Goal: Browse casually: Explore the website without a specific task or goal

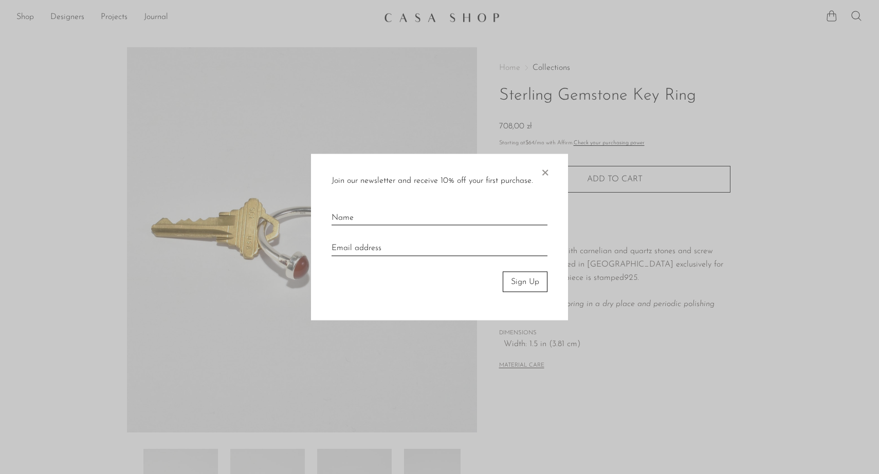
click at [545, 172] on span "×" at bounding box center [545, 170] width 10 height 33
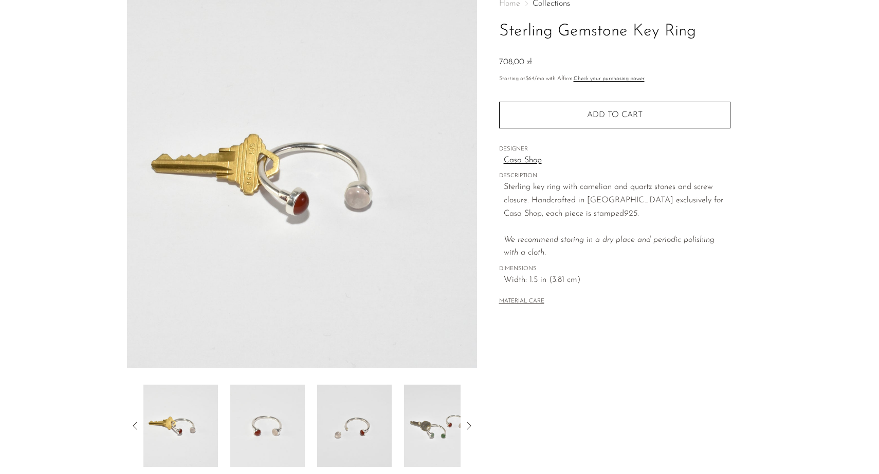
scroll to position [195, 0]
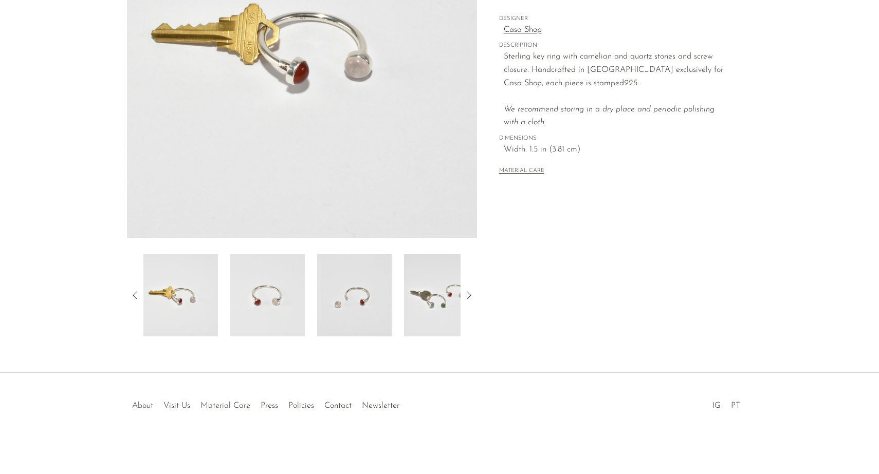
click at [346, 298] on img at bounding box center [354, 295] width 75 height 82
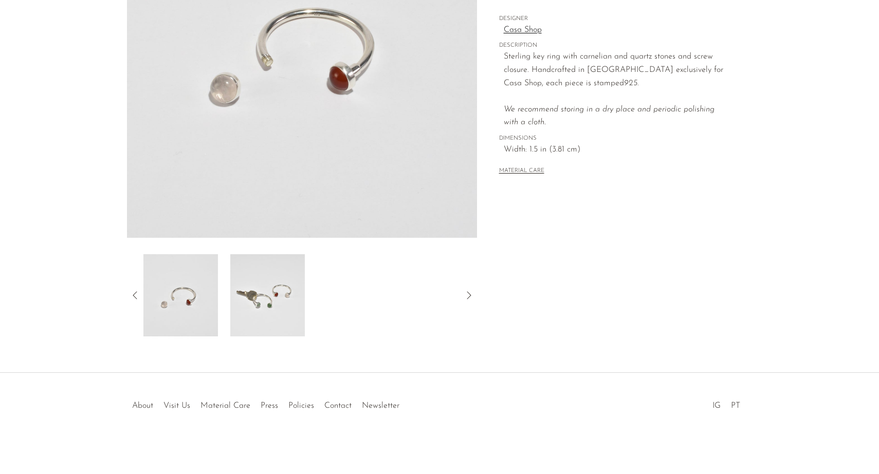
click at [262, 300] on img at bounding box center [267, 295] width 75 height 82
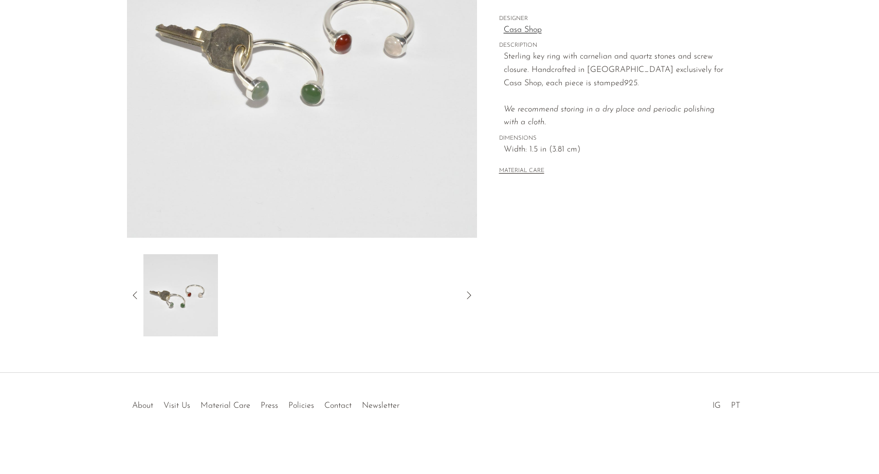
click at [134, 293] on icon at bounding box center [135, 295] width 4 height 8
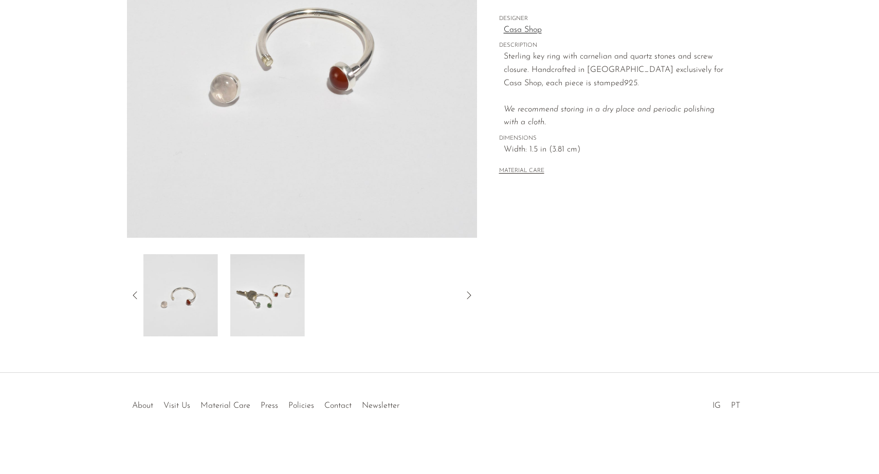
click at [134, 293] on icon at bounding box center [135, 295] width 4 height 8
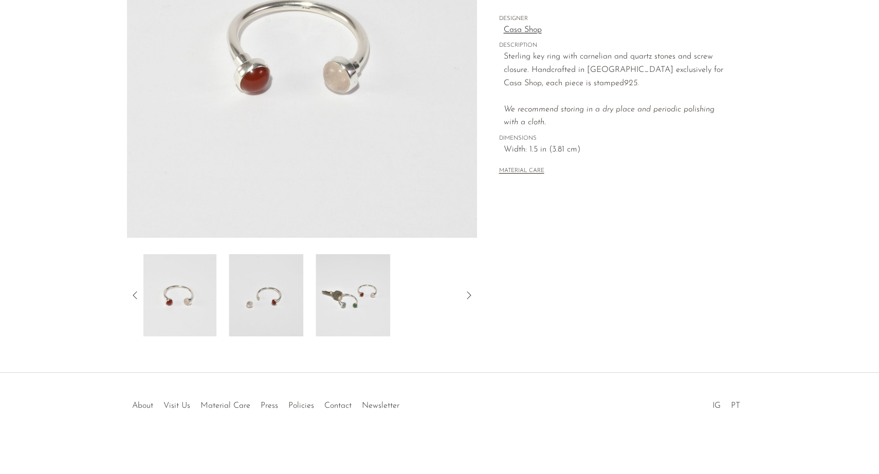
click at [134, 293] on icon at bounding box center [135, 295] width 4 height 8
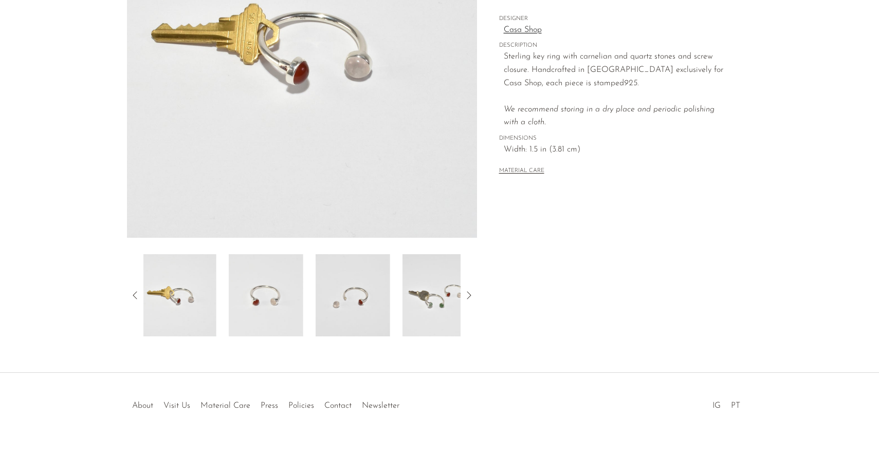
click at [134, 293] on icon at bounding box center [135, 295] width 4 height 8
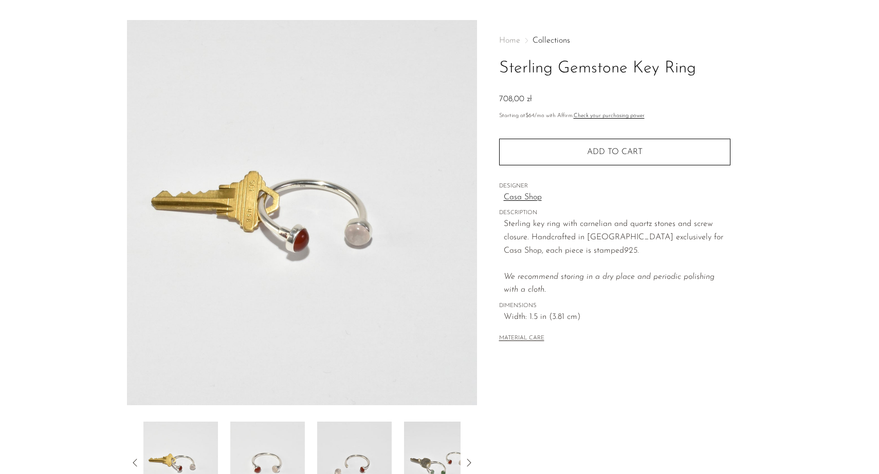
scroll to position [0, 0]
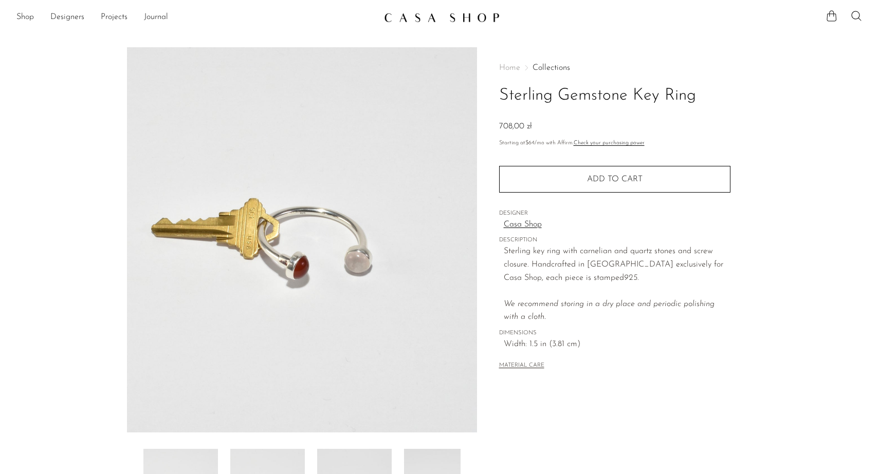
click at [471, 21] on img at bounding box center [442, 17] width 116 height 10
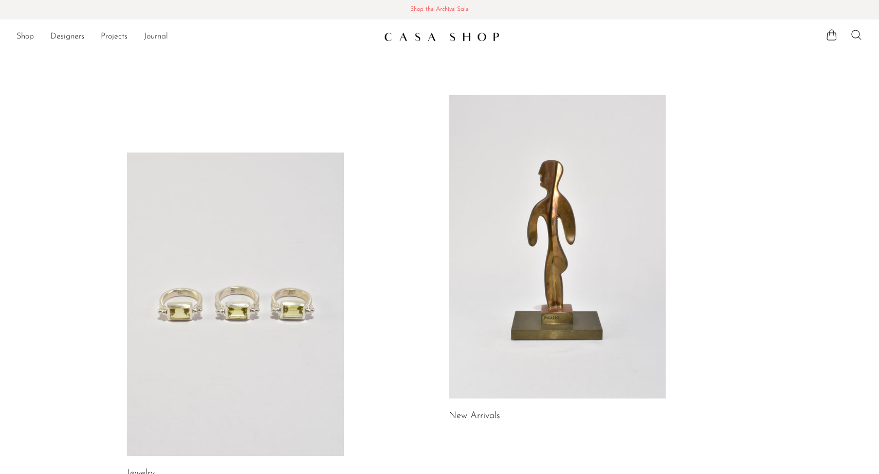
click at [574, 198] on link at bounding box center [557, 247] width 217 height 304
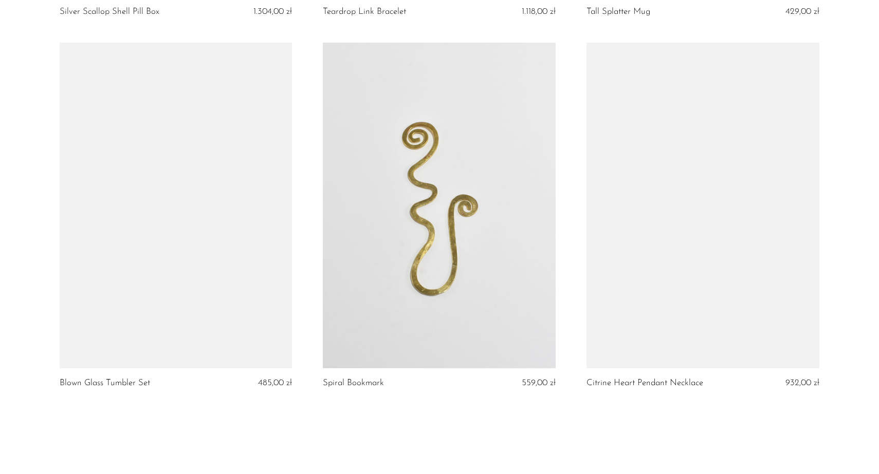
scroll to position [4324, 0]
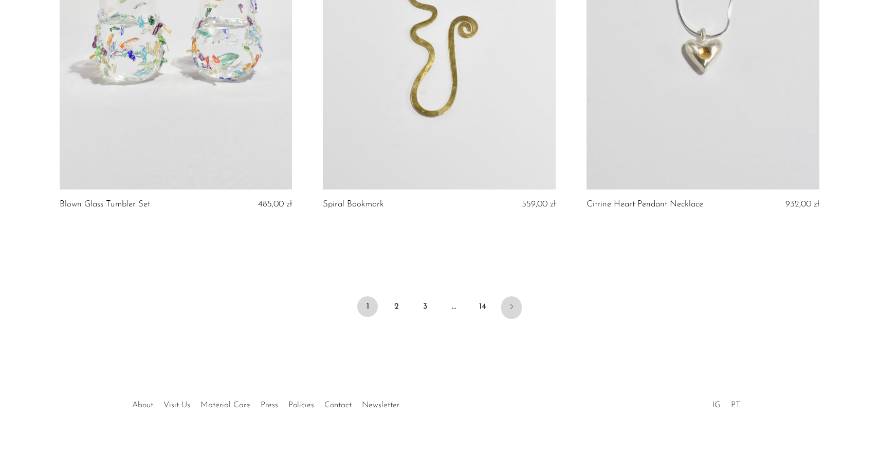
click at [513, 310] on icon "Next" at bounding box center [511, 307] width 8 height 8
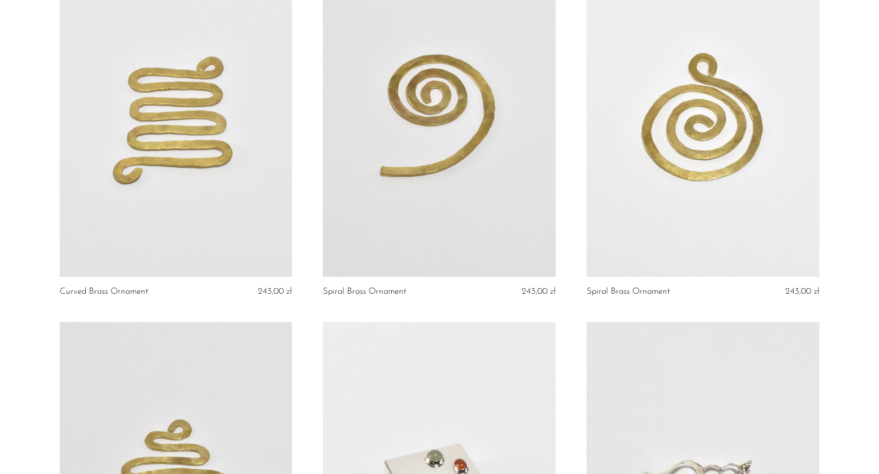
scroll to position [2298, 0]
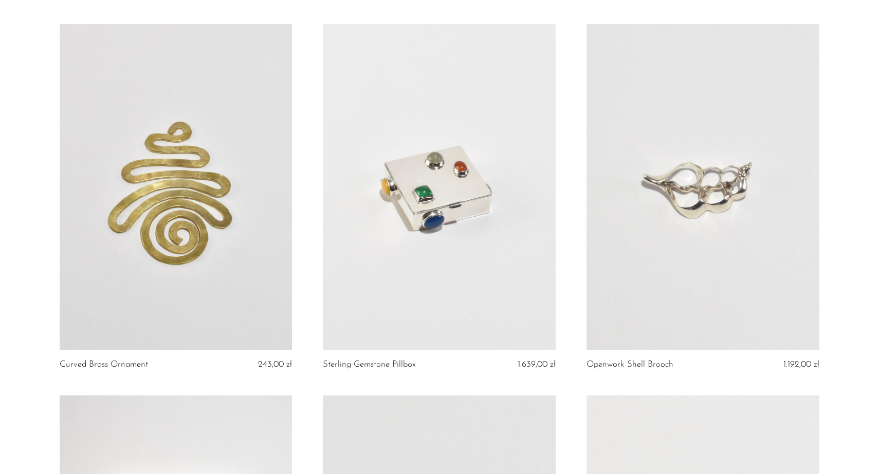
click at [514, 228] on link at bounding box center [439, 187] width 233 height 326
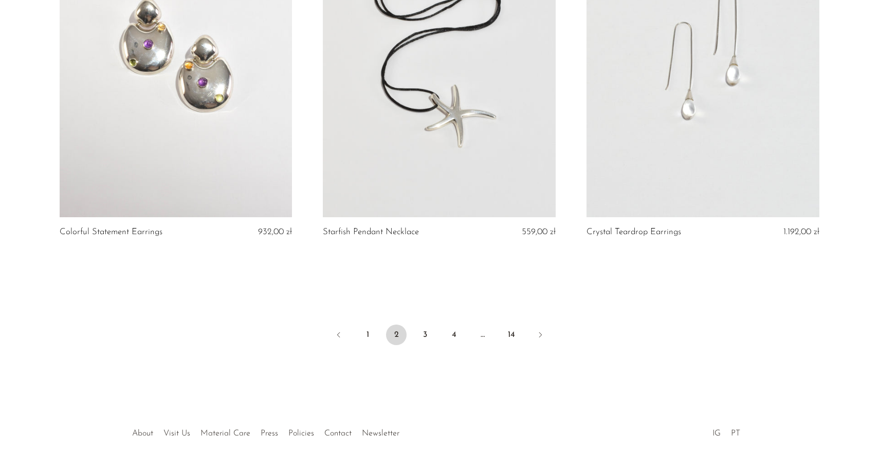
scroll to position [4315, 0]
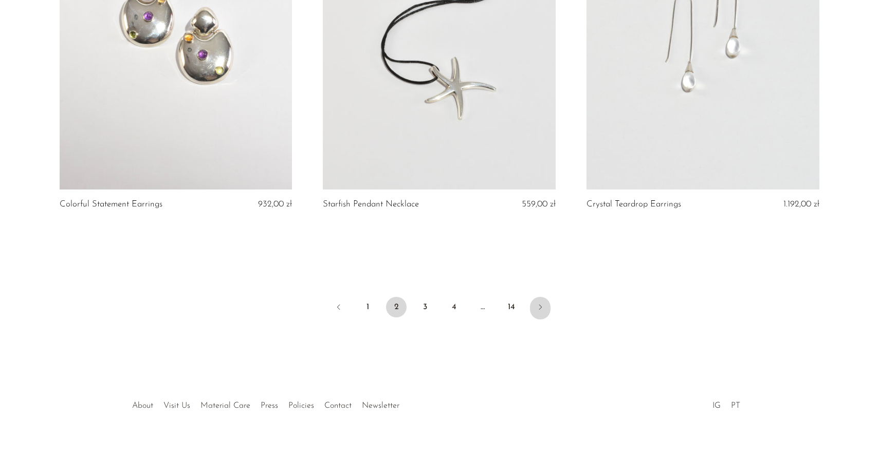
click at [541, 308] on icon "Next" at bounding box center [540, 307] width 8 height 8
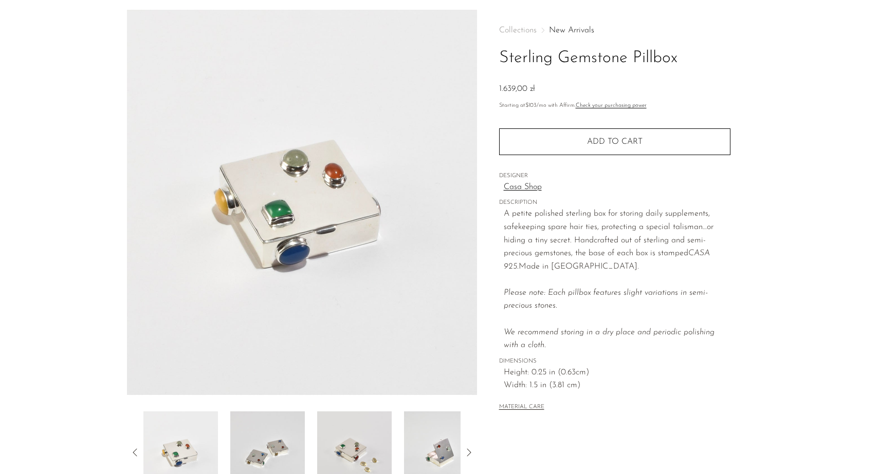
scroll to position [121, 0]
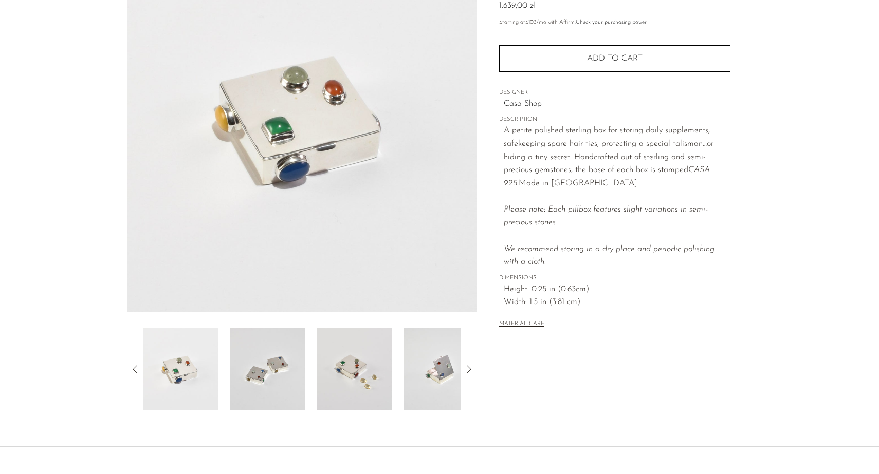
click at [284, 390] on img at bounding box center [267, 369] width 75 height 82
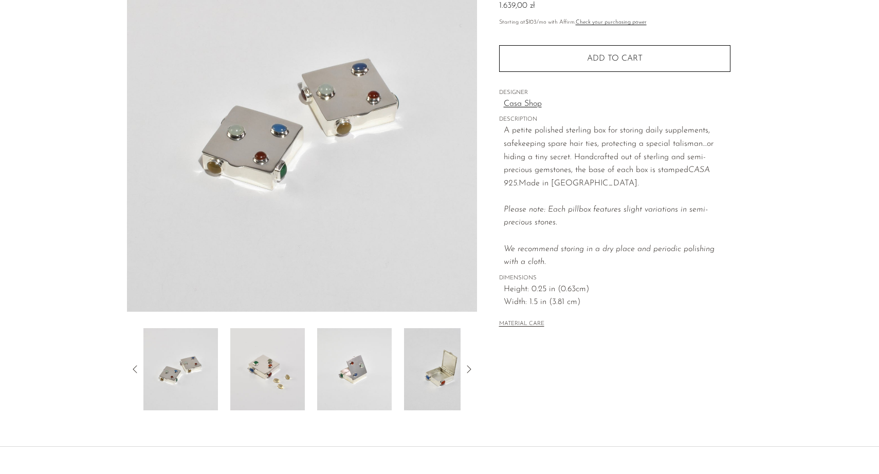
click at [274, 378] on img at bounding box center [267, 369] width 75 height 82
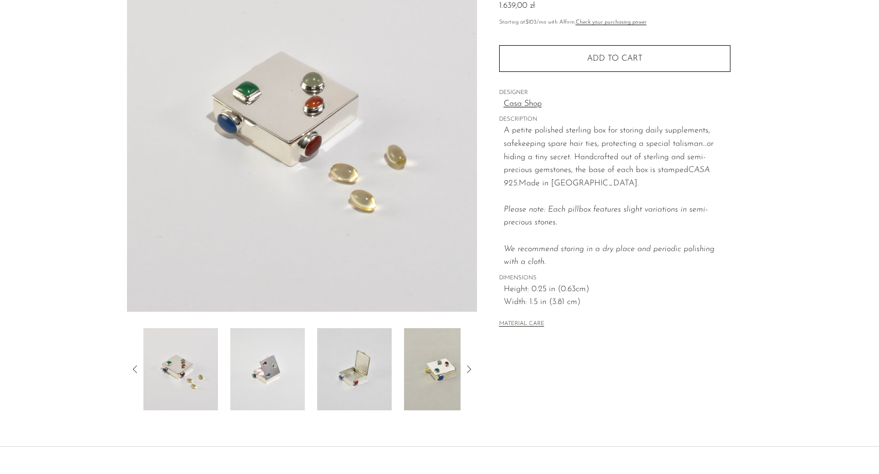
click at [274, 378] on img at bounding box center [267, 369] width 75 height 82
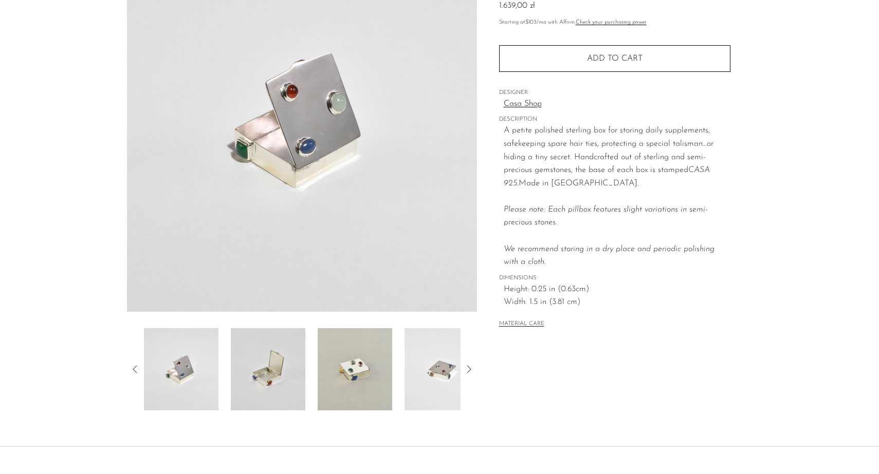
click at [274, 378] on img at bounding box center [268, 369] width 75 height 82
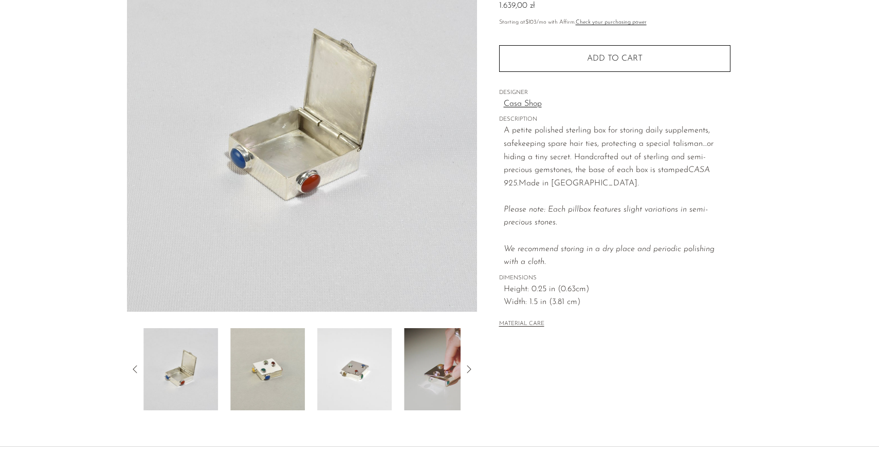
click at [274, 378] on img at bounding box center [267, 369] width 75 height 82
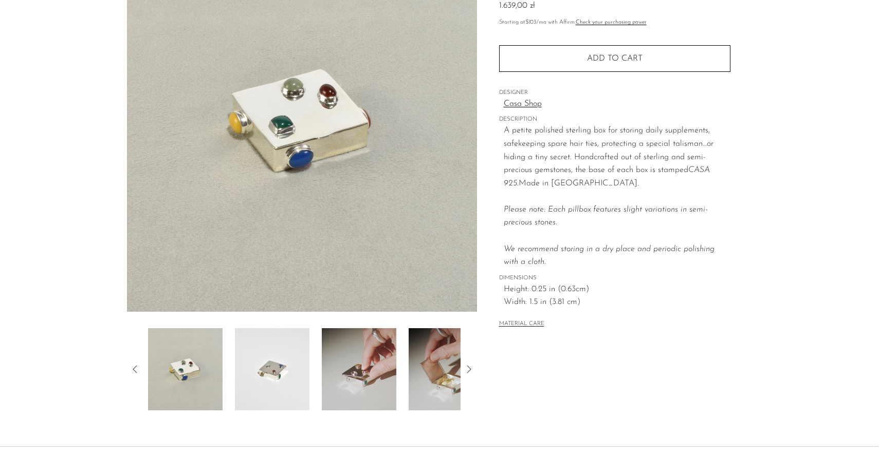
click at [274, 378] on img at bounding box center [272, 369] width 75 height 82
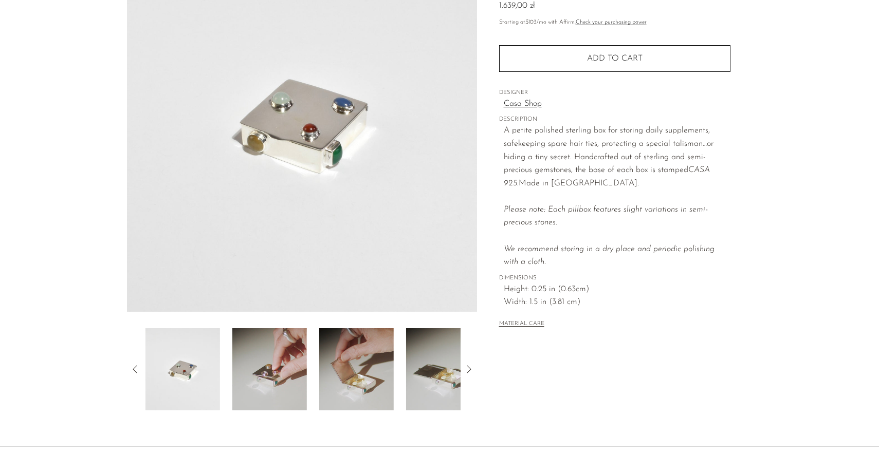
click at [274, 378] on img at bounding box center [269, 369] width 75 height 82
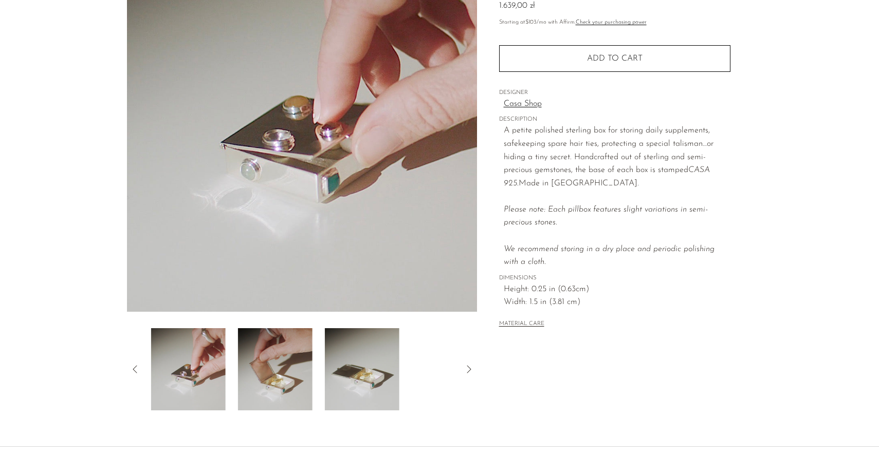
click at [274, 378] on img at bounding box center [275, 369] width 75 height 82
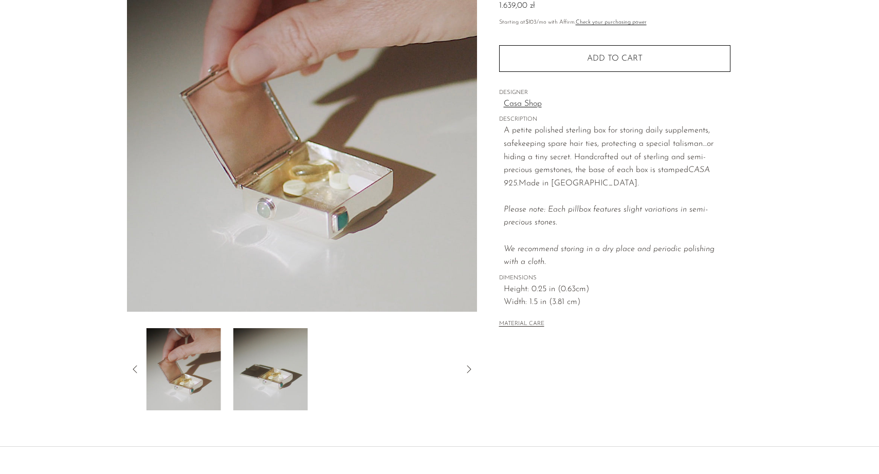
click at [274, 378] on img at bounding box center [270, 369] width 75 height 82
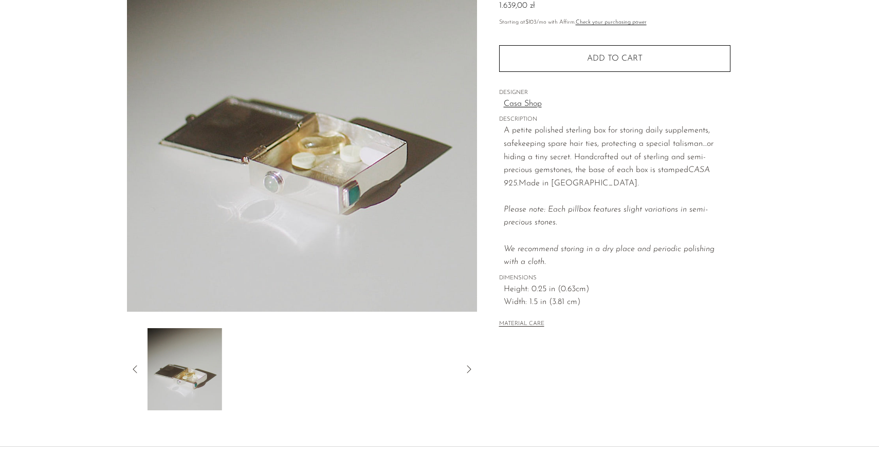
click at [274, 378] on div at bounding box center [301, 369] width 317 height 82
click at [136, 374] on icon at bounding box center [135, 369] width 12 height 12
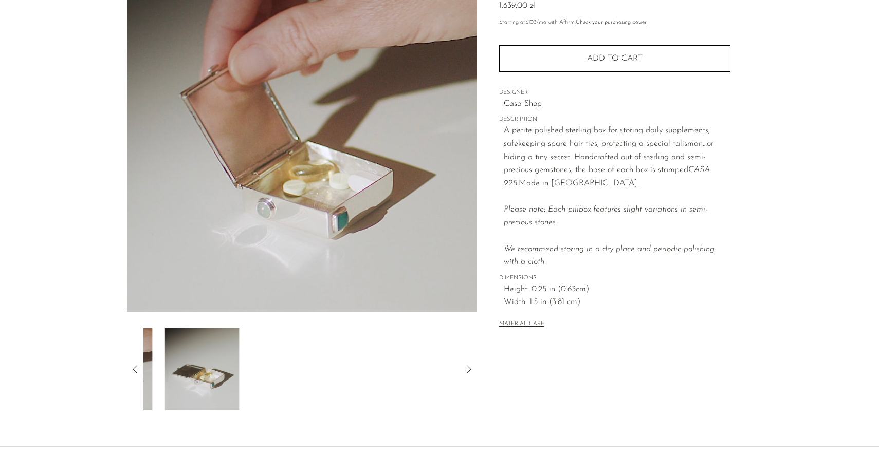
click at [136, 374] on icon at bounding box center [135, 369] width 12 height 12
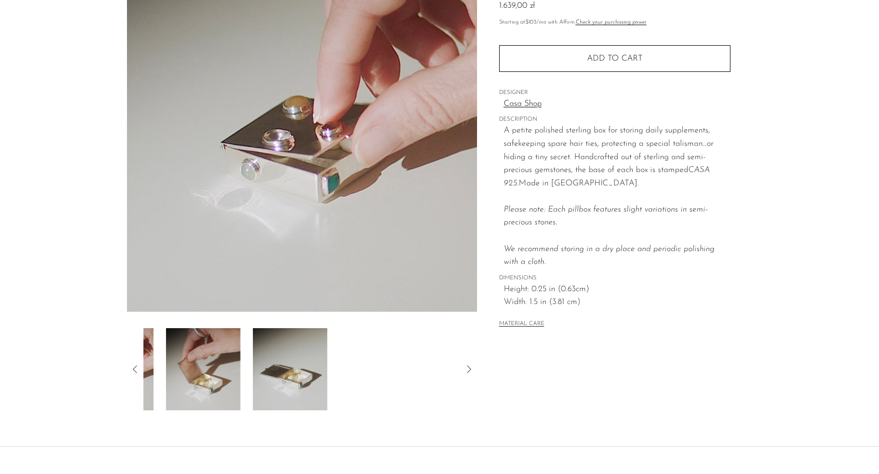
click at [136, 374] on icon at bounding box center [135, 369] width 12 height 12
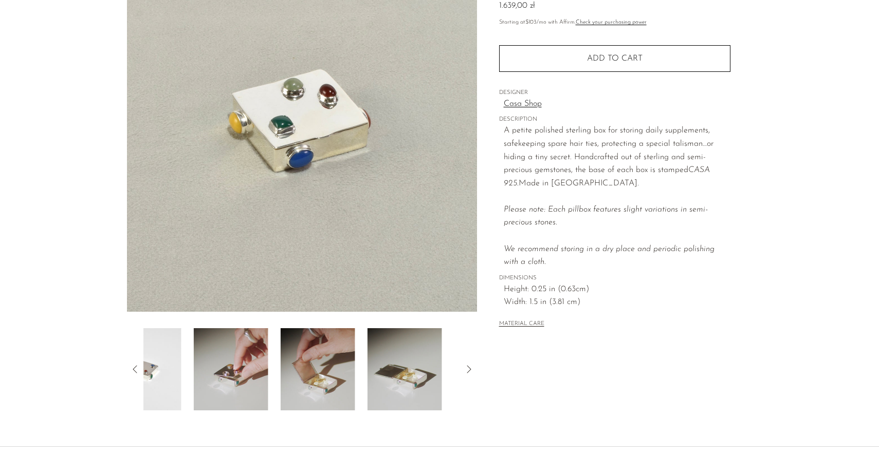
click at [136, 374] on icon at bounding box center [135, 369] width 12 height 12
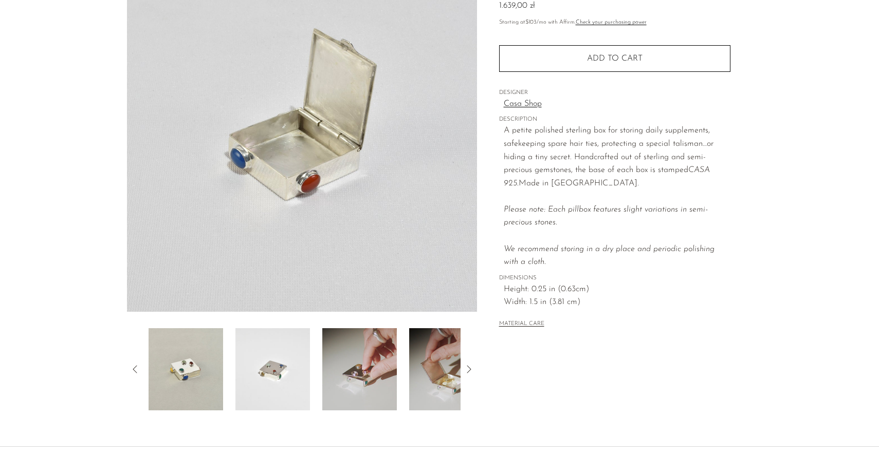
click at [136, 374] on icon at bounding box center [135, 369] width 12 height 12
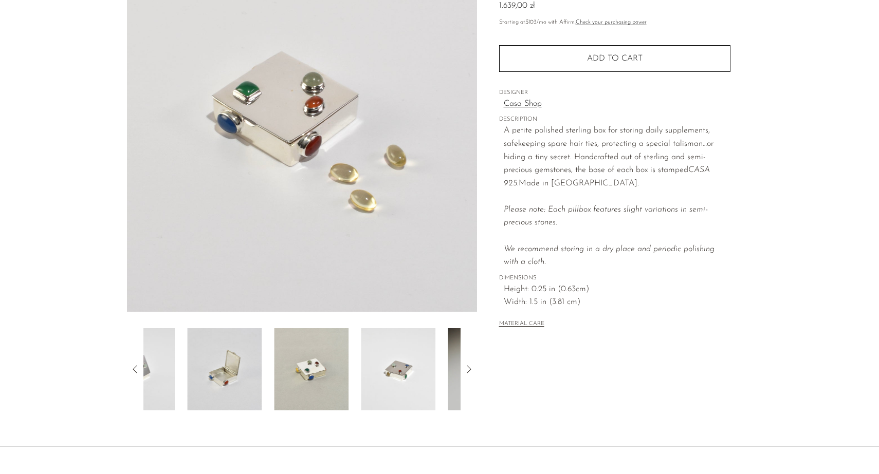
click at [136, 374] on icon at bounding box center [135, 369] width 12 height 12
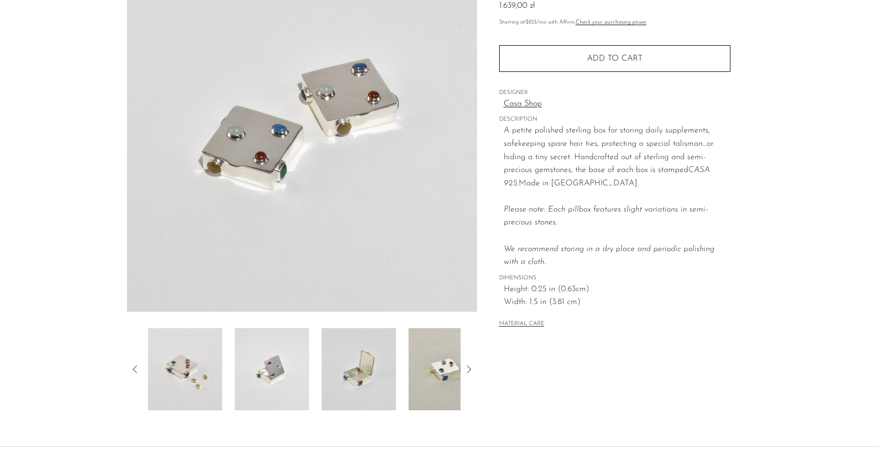
click at [136, 374] on icon at bounding box center [135, 369] width 12 height 12
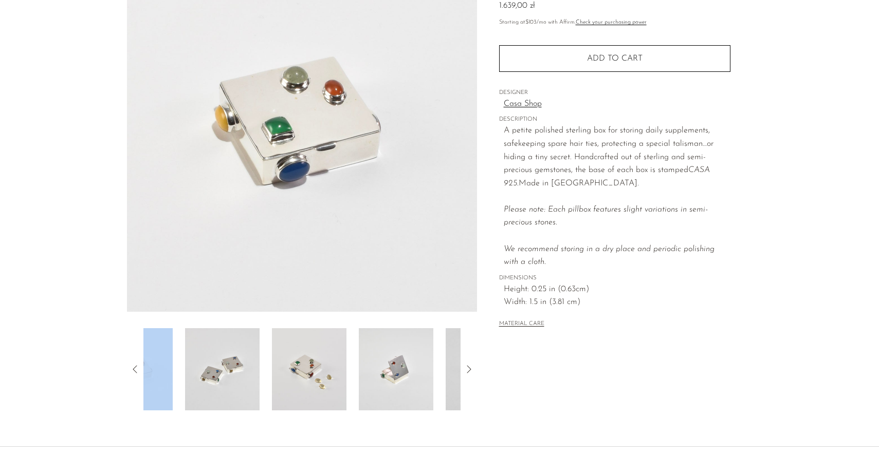
click at [136, 374] on icon at bounding box center [135, 369] width 12 height 12
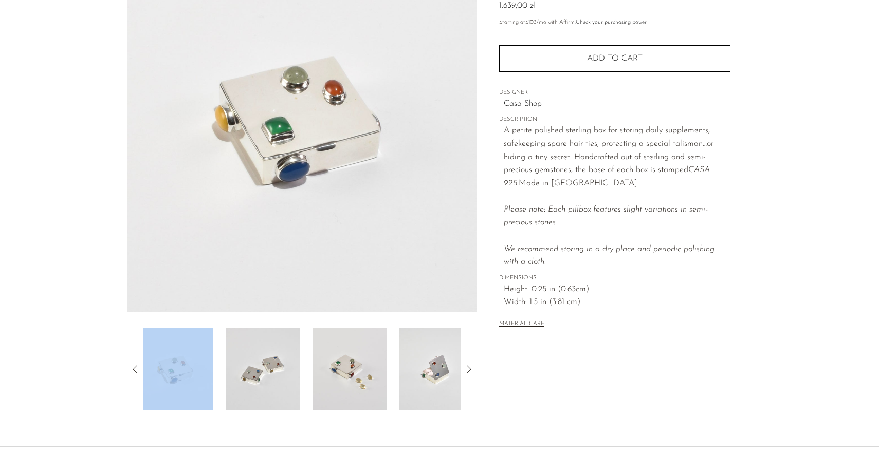
click at [136, 374] on icon at bounding box center [135, 369] width 12 height 12
click at [253, 385] on img at bounding box center [267, 369] width 75 height 82
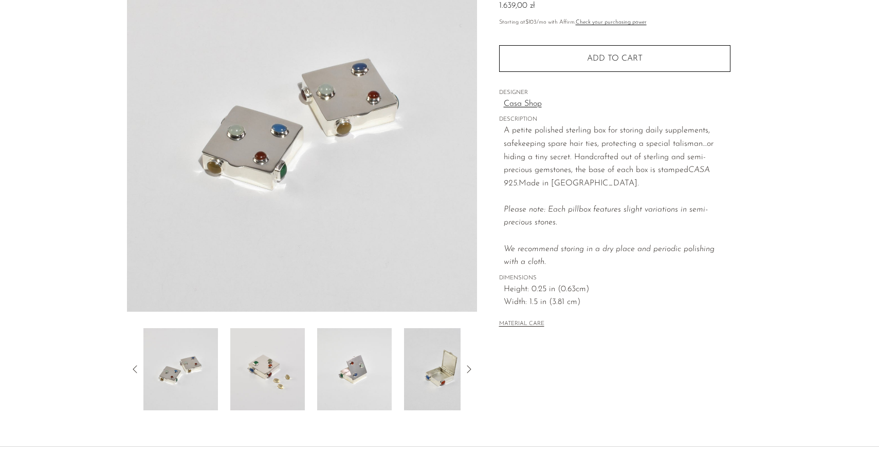
click at [199, 371] on img at bounding box center [180, 369] width 75 height 82
click at [364, 373] on img at bounding box center [354, 369] width 75 height 82
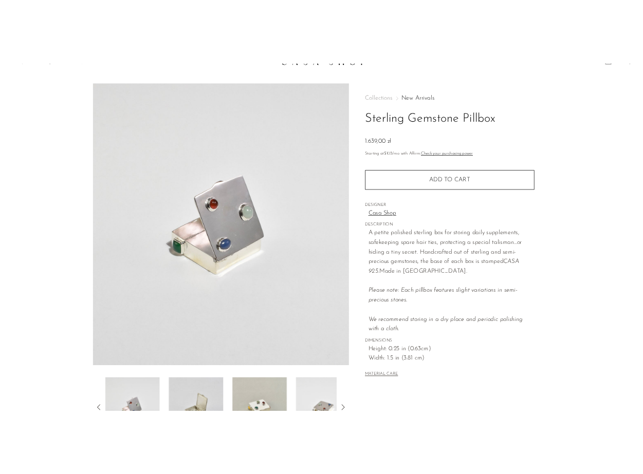
scroll to position [9, 0]
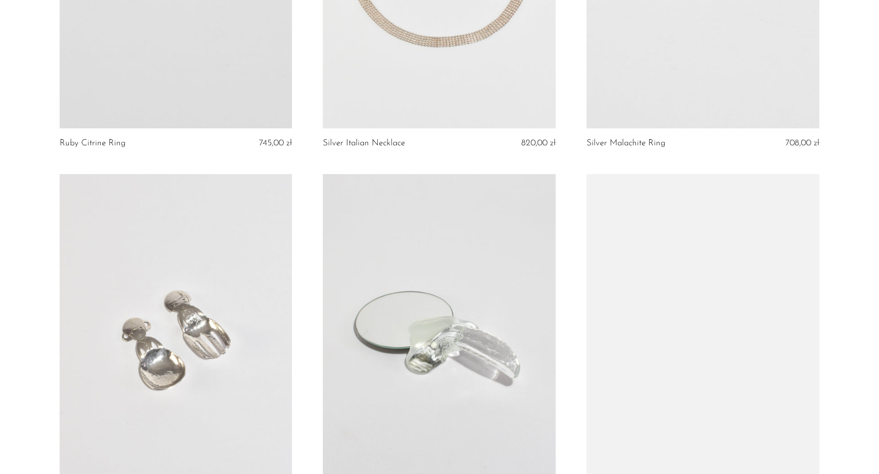
scroll to position [471, 0]
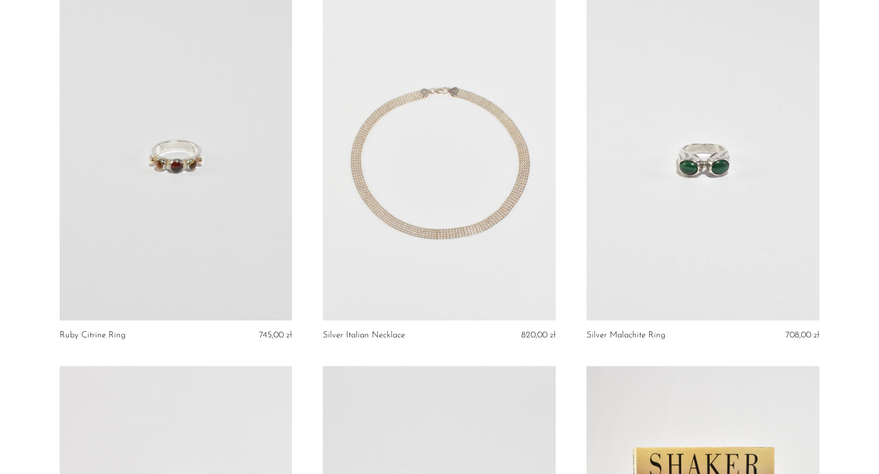
click at [227, 162] on link at bounding box center [176, 158] width 233 height 326
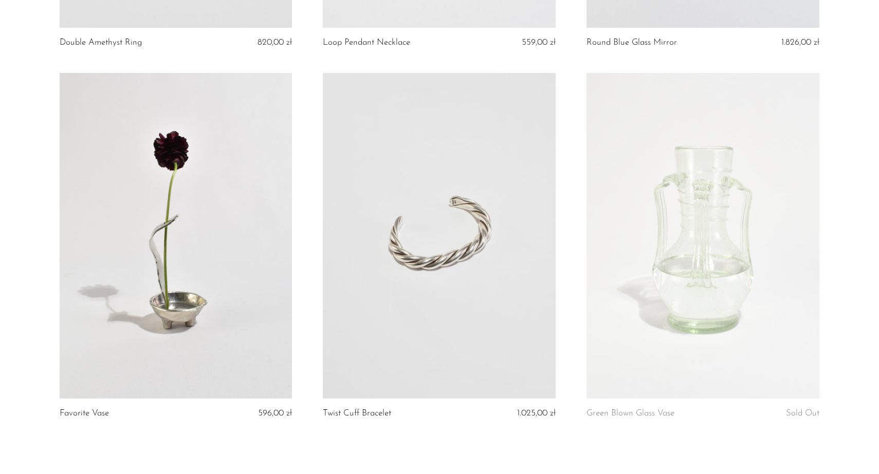
scroll to position [4315, 0]
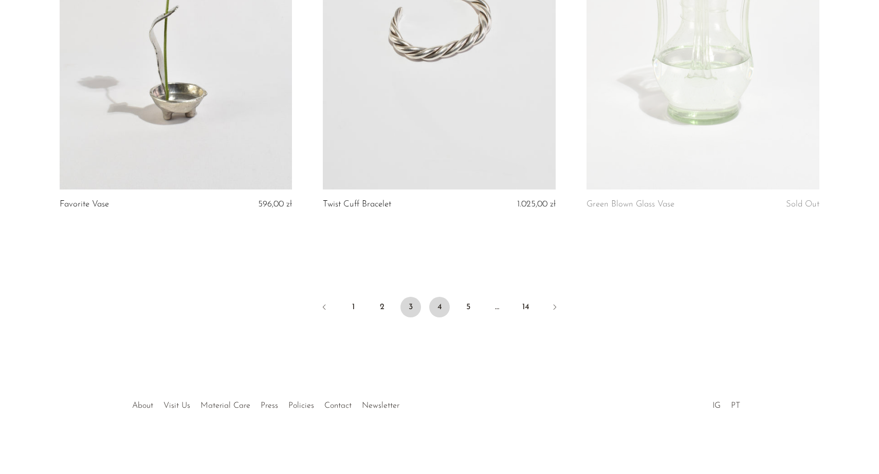
click at [441, 304] on link "4" at bounding box center [439, 307] width 21 height 21
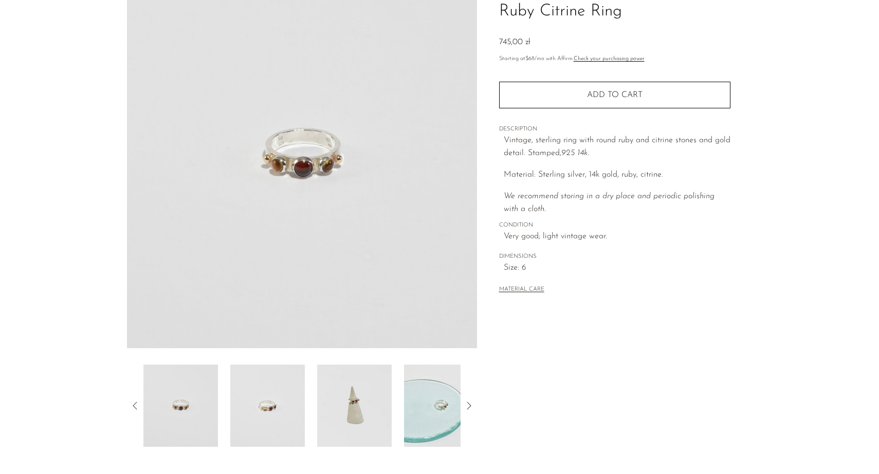
scroll to position [195, 0]
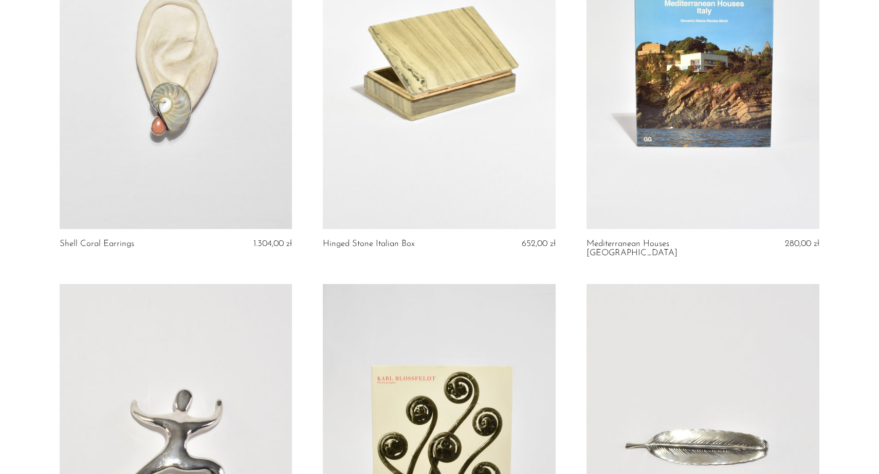
scroll to position [4171, 0]
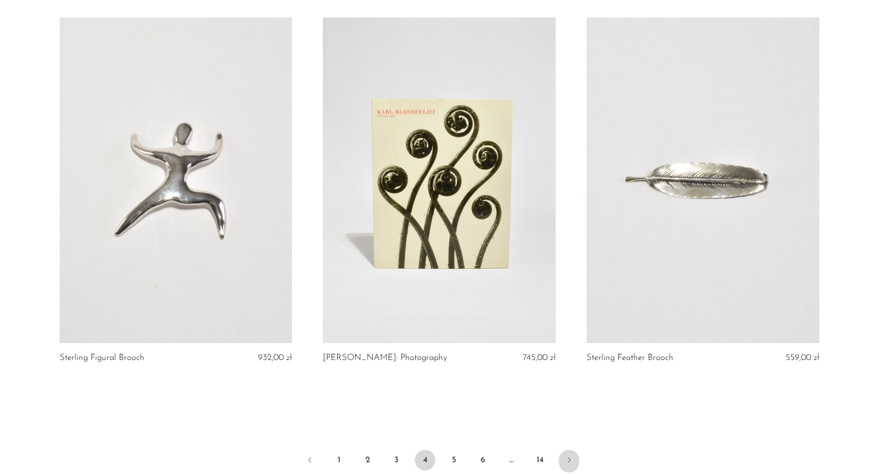
click at [565, 456] on icon "Next" at bounding box center [569, 460] width 8 height 8
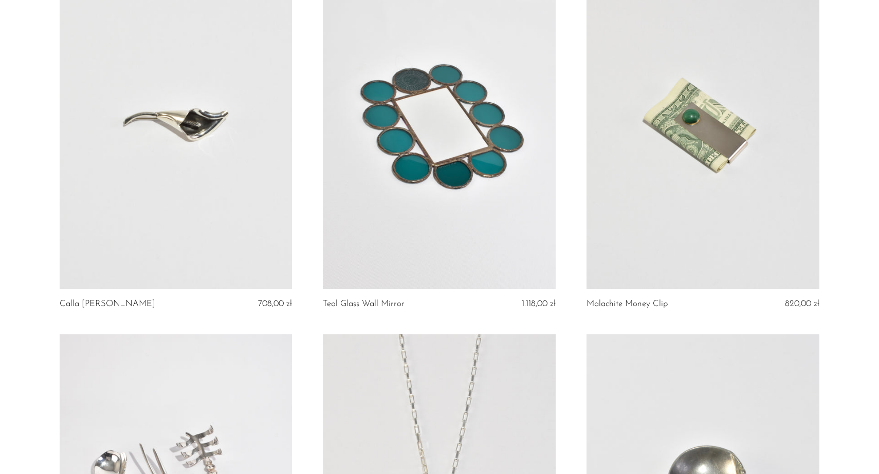
scroll to position [3838, 0]
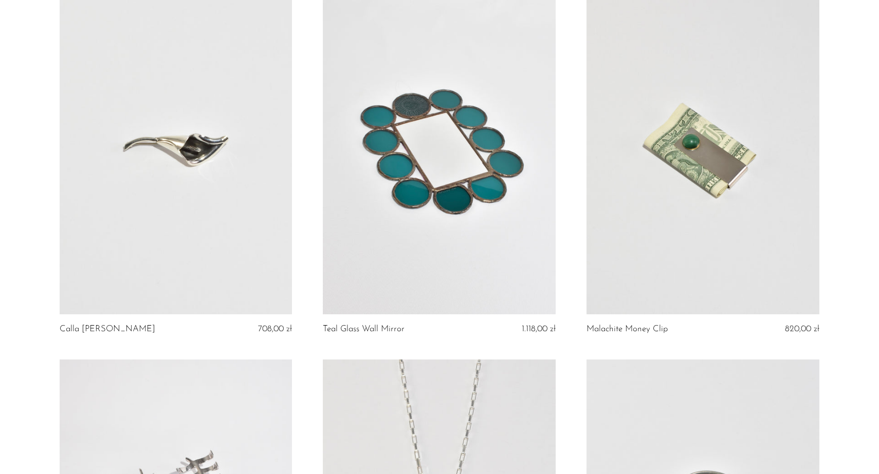
click at [654, 229] on link at bounding box center [702, 151] width 233 height 326
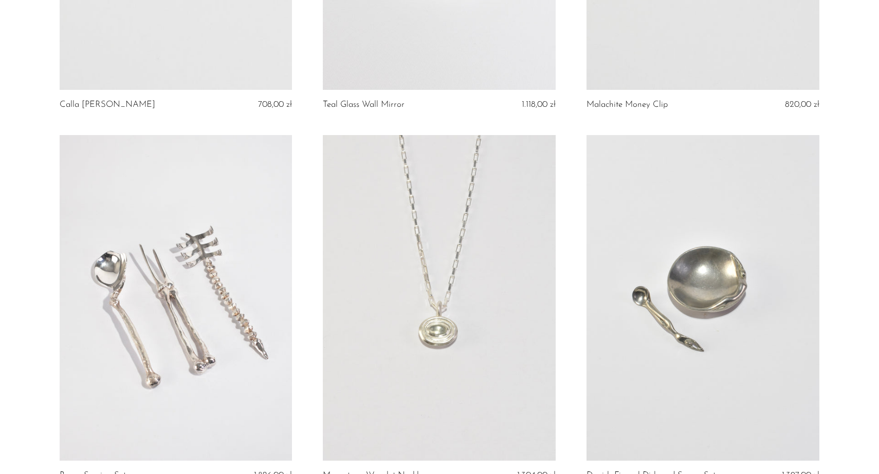
scroll to position [4305, 0]
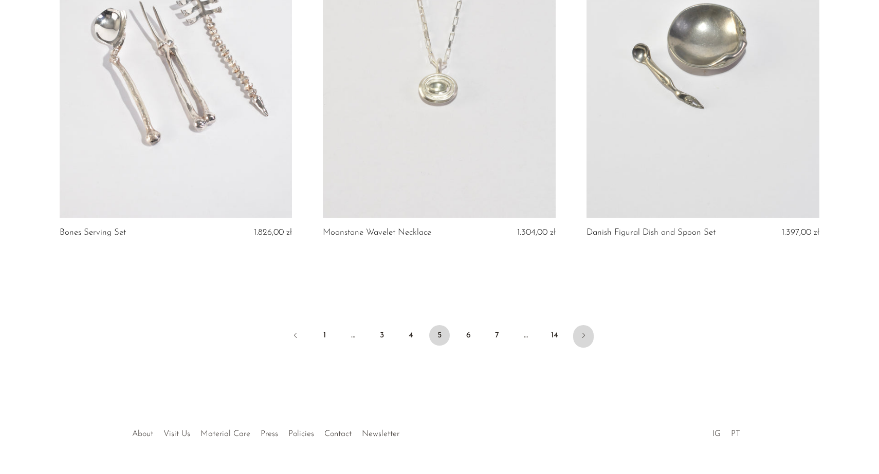
click at [585, 331] on icon "Next" at bounding box center [583, 335] width 8 height 8
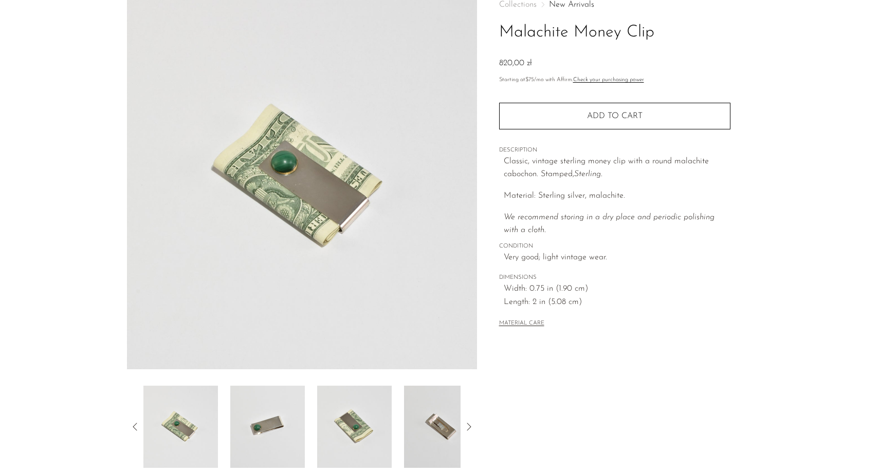
scroll to position [195, 0]
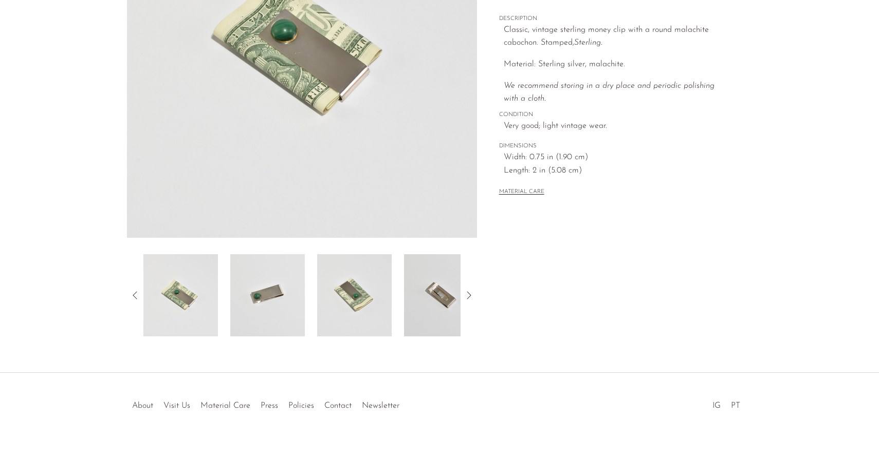
click at [437, 304] on img at bounding box center [441, 295] width 75 height 82
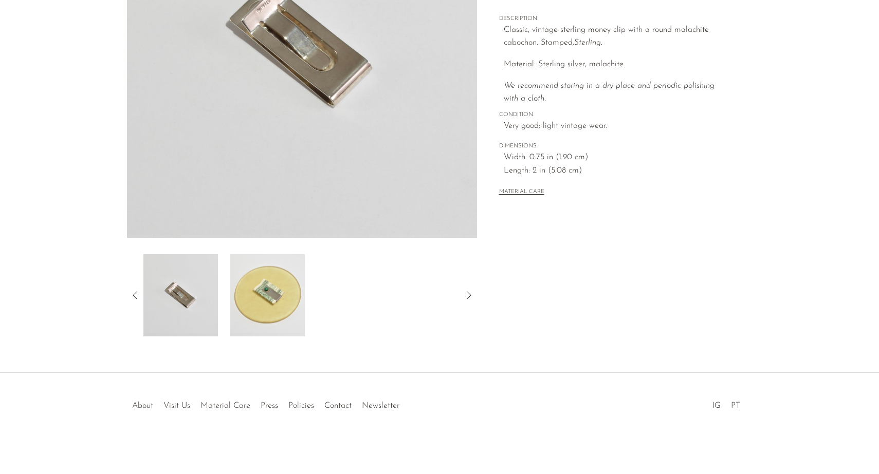
click at [258, 287] on img at bounding box center [267, 295] width 75 height 82
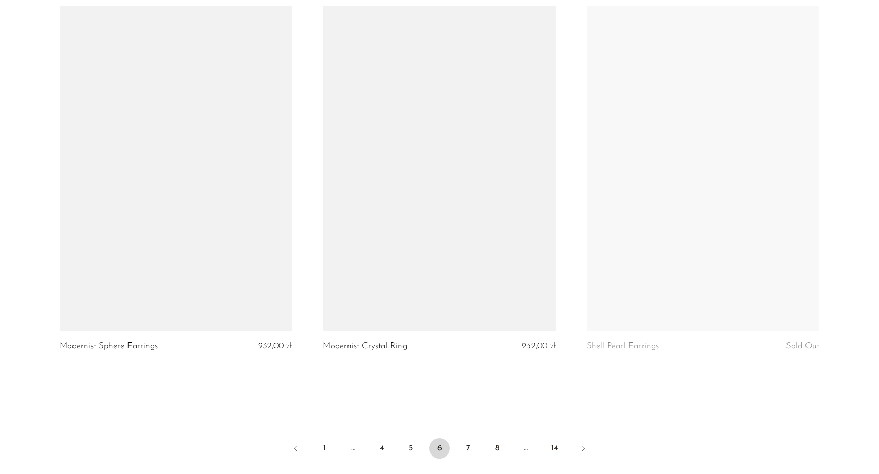
scroll to position [4324, 0]
